Goal: Transaction & Acquisition: Subscribe to service/newsletter

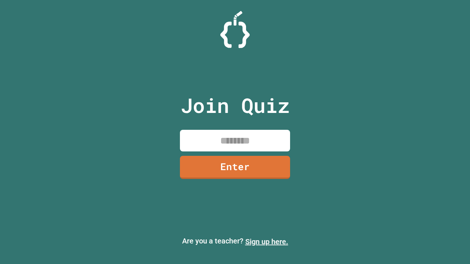
click at [267, 242] on link "Sign up here." at bounding box center [266, 242] width 43 height 9
